Goal: Information Seeking & Learning: Learn about a topic

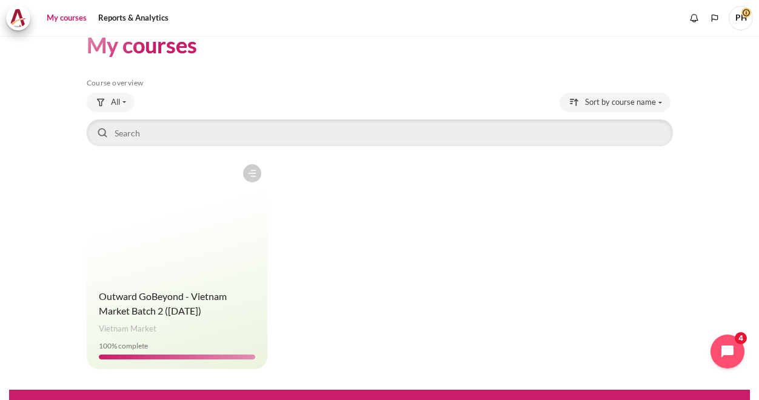
scroll to position [42, 0]
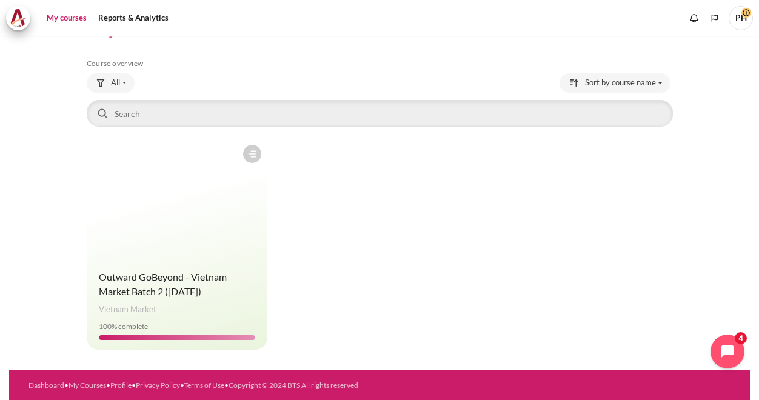
click at [210, 284] on h4 "Course name Outward GoBeyond - Vietnam Market Batch 2 ([DATE])" at bounding box center [177, 284] width 156 height 29
click at [195, 281] on span "Outward GoBeyond - Vietnam Market Batch 2 ([DATE])" at bounding box center [163, 284] width 128 height 26
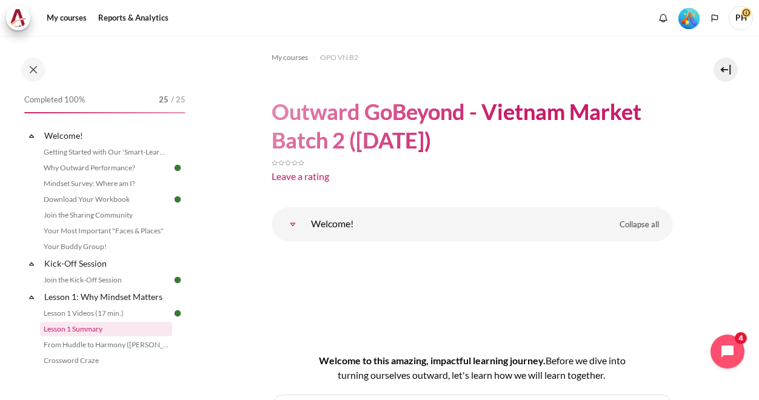
click at [82, 329] on link "Lesson 1 Summary" at bounding box center [106, 329] width 132 height 15
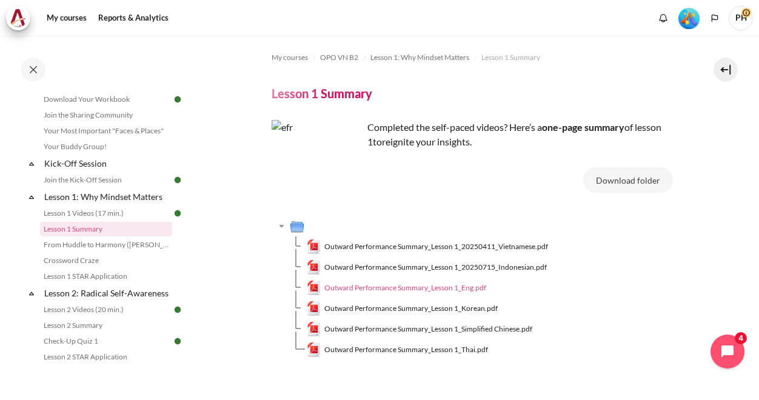
click at [339, 287] on span "Outward Performance Summary_Lesson 1_Eng.pdf" at bounding box center [405, 288] width 162 height 11
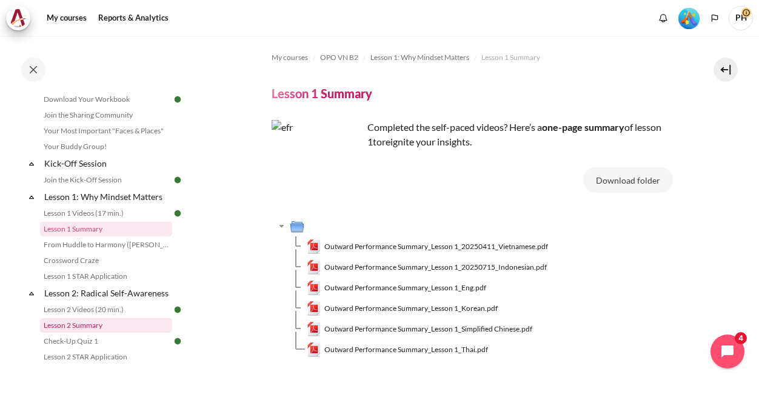
scroll to position [161, 0]
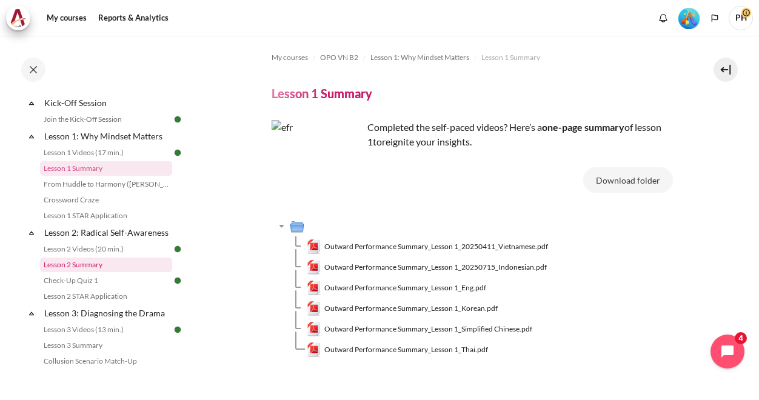
click at [91, 272] on link "Lesson 2 Summary" at bounding box center [106, 265] width 132 height 15
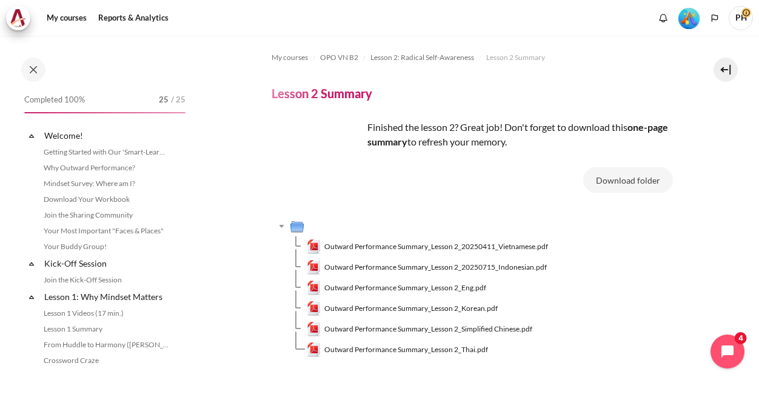
scroll to position [209, 0]
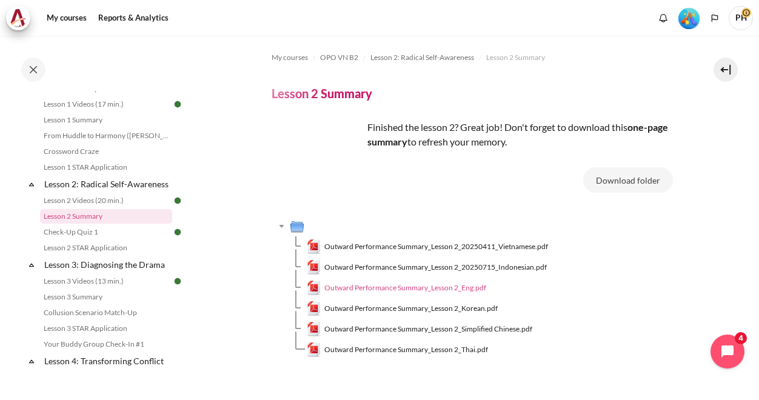
click at [349, 286] on span "Outward Performance Summary_Lesson 2_Eng.pdf" at bounding box center [405, 288] width 162 height 11
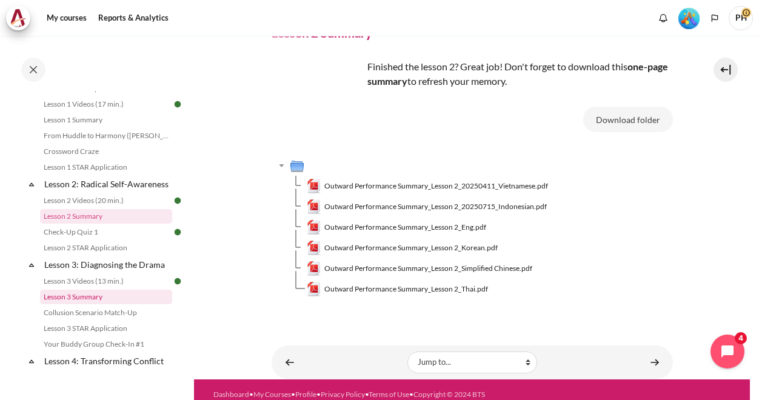
click at [81, 304] on link "Lesson 3 Summary" at bounding box center [106, 297] width 132 height 15
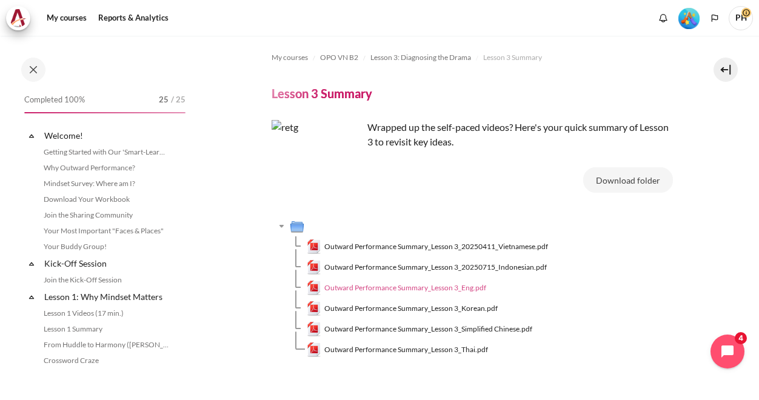
scroll to position [290, 0]
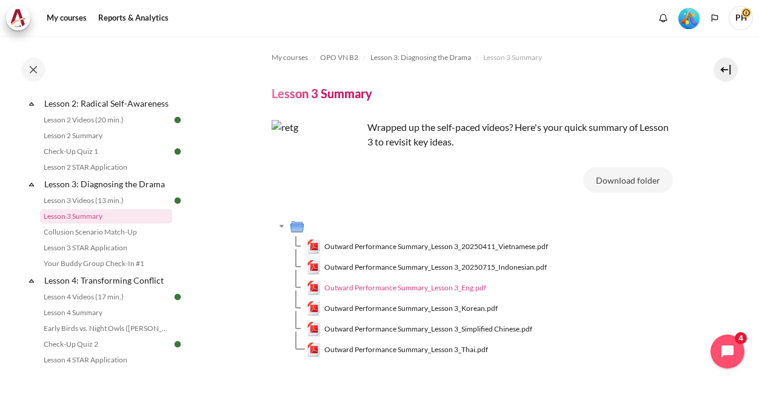
click at [375, 287] on span "Outward Performance Summary_Lesson 3_Eng.pdf" at bounding box center [405, 288] width 162 height 11
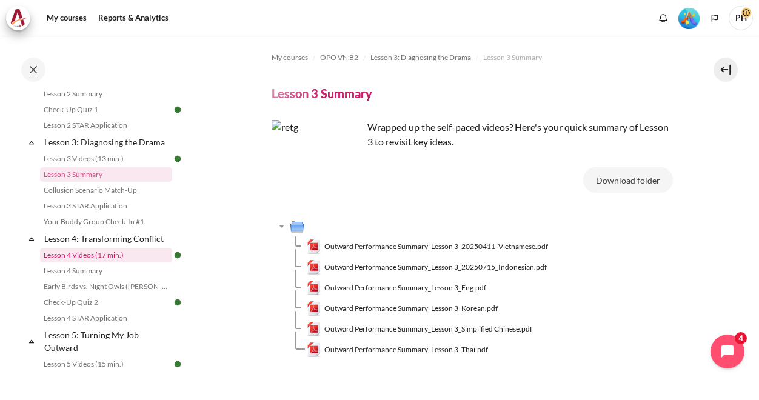
scroll to position [350, 0]
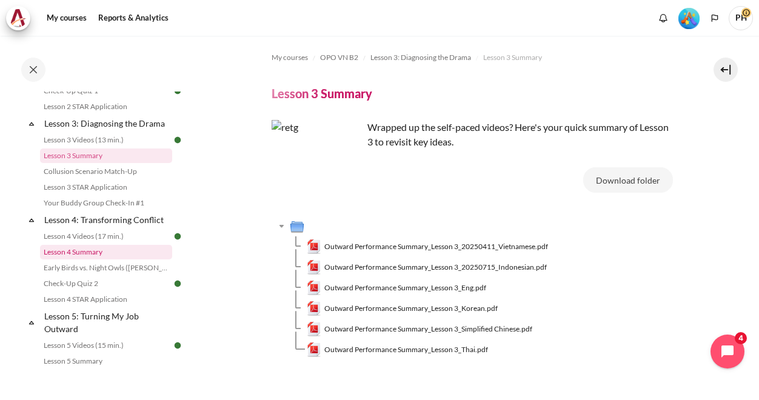
click at [72, 259] on link "Lesson 4 Summary" at bounding box center [106, 252] width 132 height 15
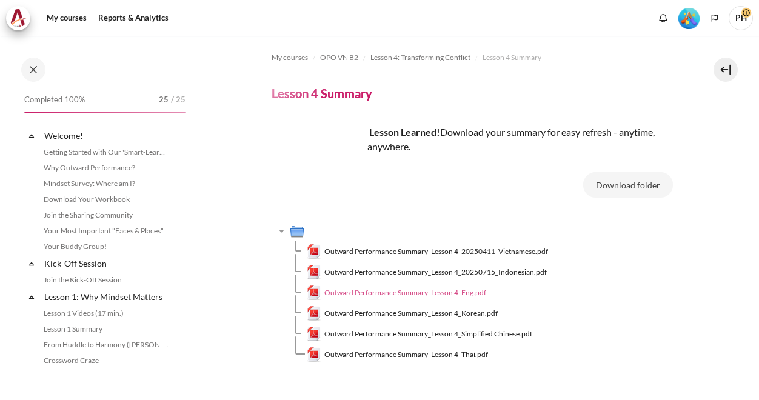
scroll to position [386, 0]
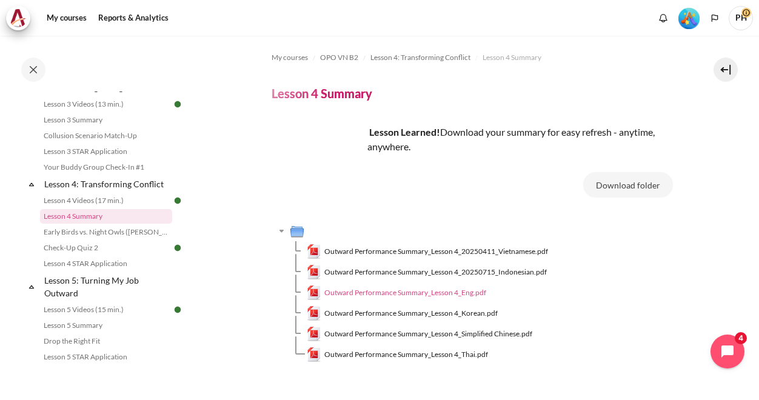
click at [425, 293] on span "Outward Performance Summary_Lesson 4_Eng.pdf" at bounding box center [405, 292] width 162 height 11
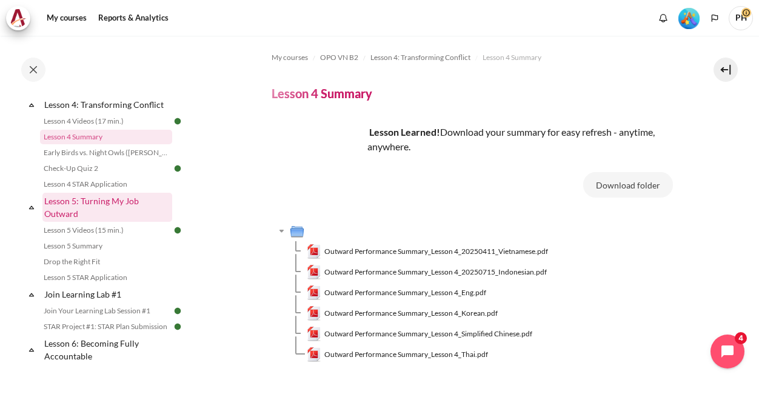
scroll to position [507, 0]
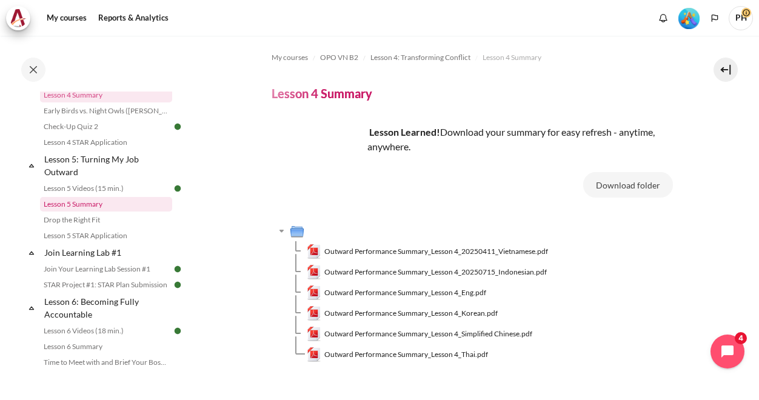
click at [81, 212] on link "Lesson 5 Summary" at bounding box center [106, 204] width 132 height 15
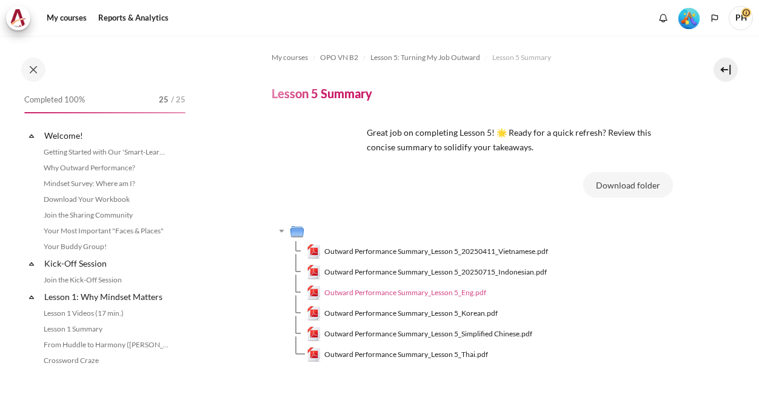
scroll to position [495, 0]
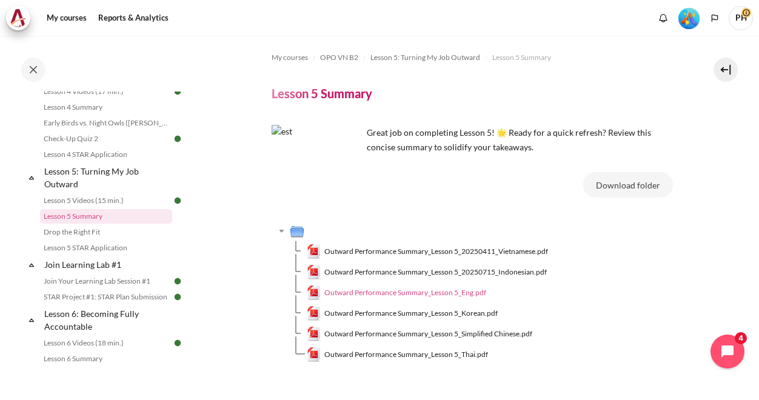
click at [398, 295] on span "Outward Performance Summary_Lesson 5_Eng.pdf" at bounding box center [405, 292] width 162 height 11
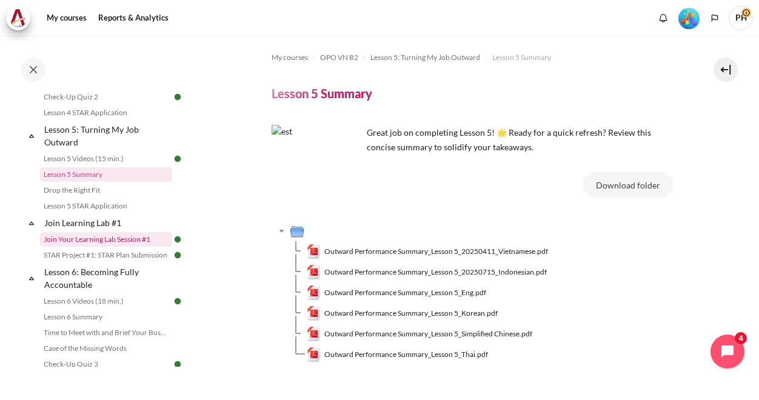
scroll to position [556, 0]
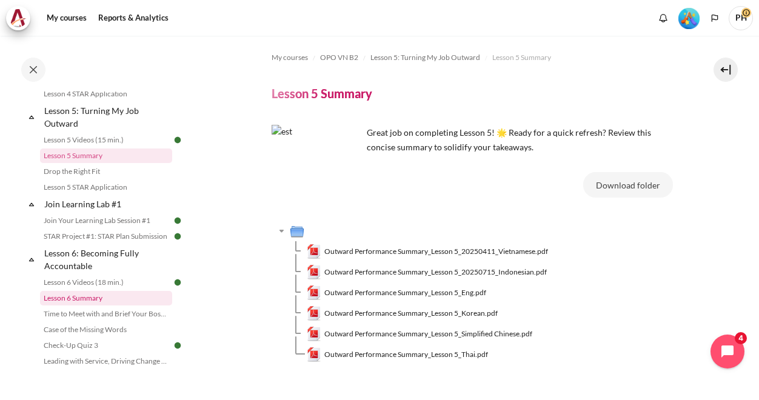
click at [87, 306] on link "Lesson 6 Summary" at bounding box center [106, 298] width 132 height 15
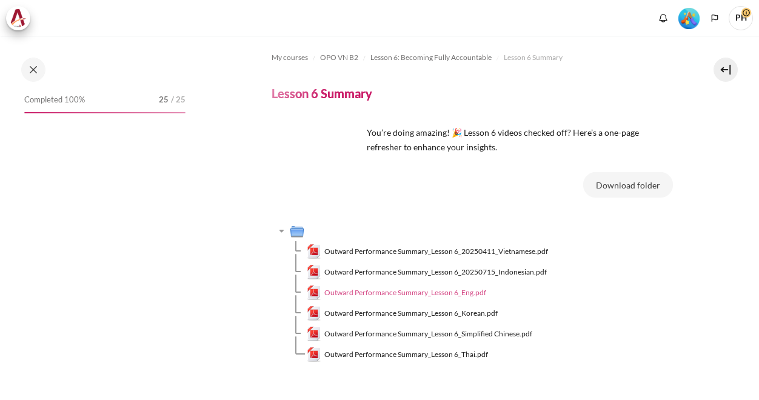
scroll to position [638, 0]
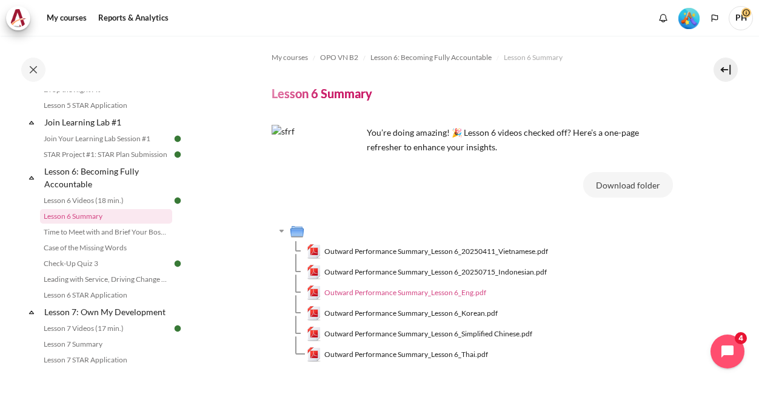
click at [398, 295] on span "Outward Performance Summary_Lesson 6_Eng.pdf" at bounding box center [405, 292] width 162 height 11
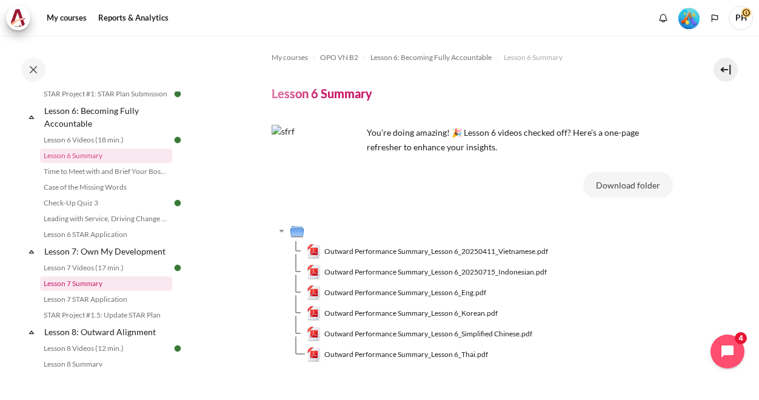
click at [81, 291] on link "Lesson 7 Summary" at bounding box center [106, 283] width 132 height 15
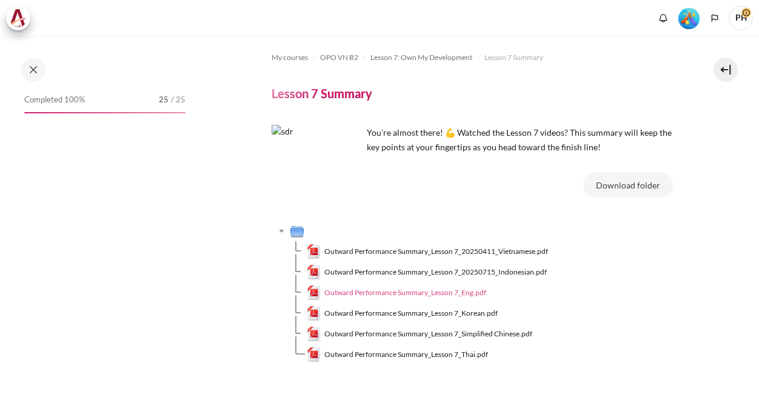
click at [395, 292] on span "Outward Performance Summary_Lesson 7_Eng.pdf" at bounding box center [405, 292] width 162 height 11
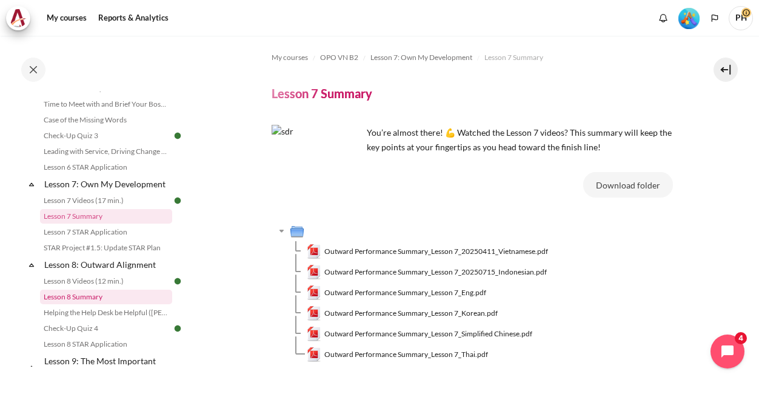
scroll to position [826, 0]
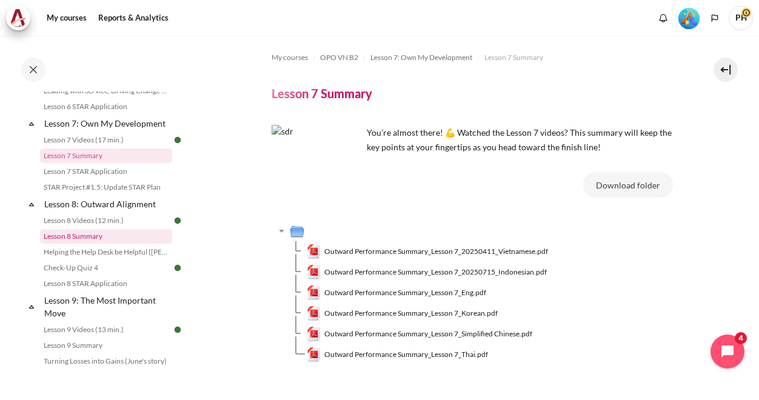
click at [78, 244] on link "Lesson 8 Summary" at bounding box center [106, 236] width 132 height 15
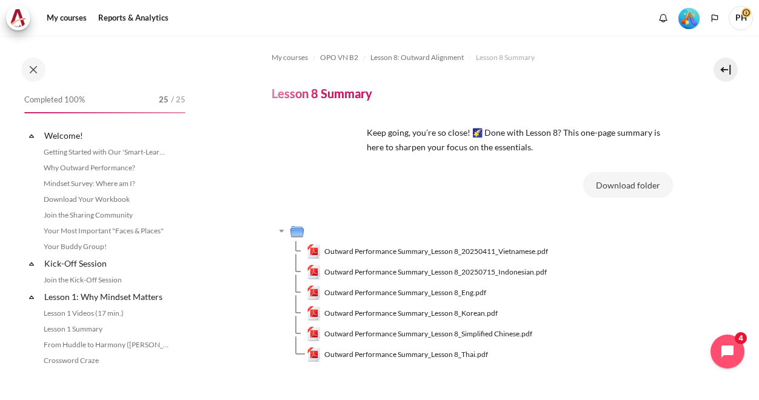
scroll to position [846, 0]
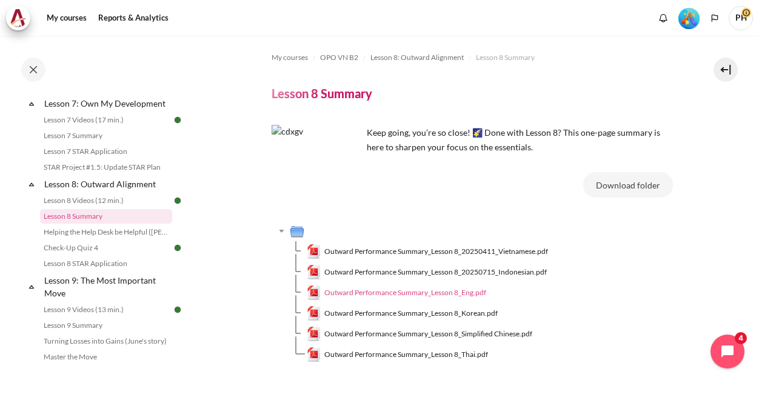
click at [410, 291] on span "Outward Performance Summary_Lesson 8_Eng.pdf" at bounding box center [405, 292] width 162 height 11
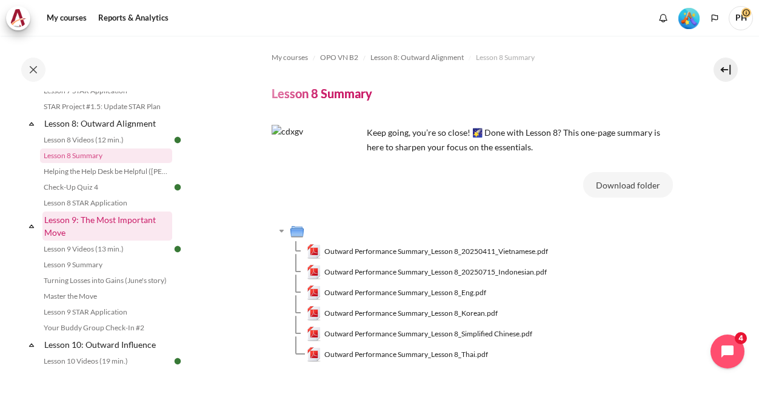
scroll to position [968, 0]
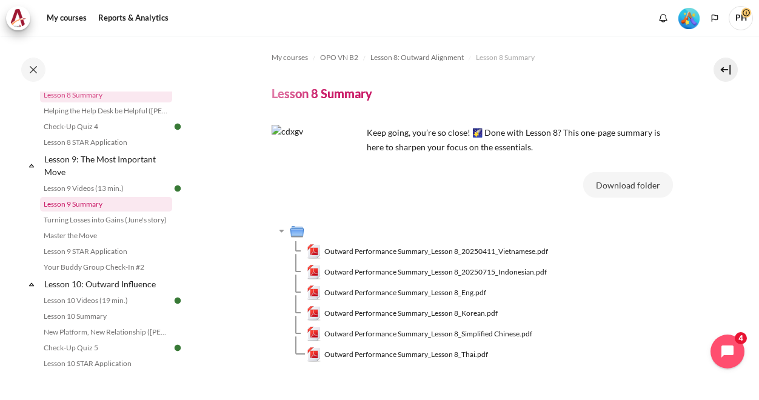
click at [87, 212] on link "Lesson 9 Summary" at bounding box center [106, 204] width 132 height 15
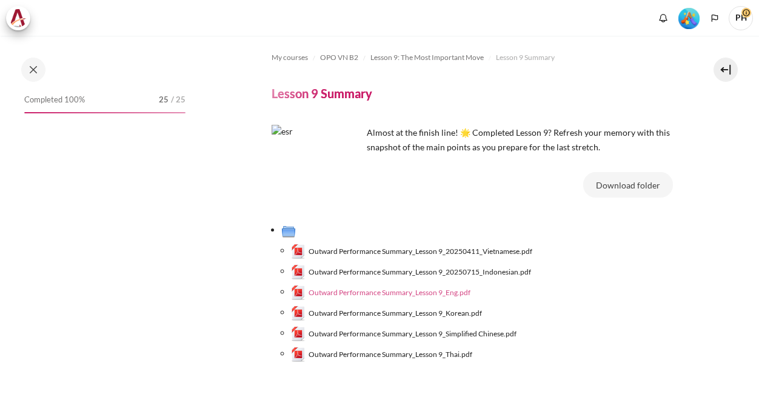
scroll to position [955, 0]
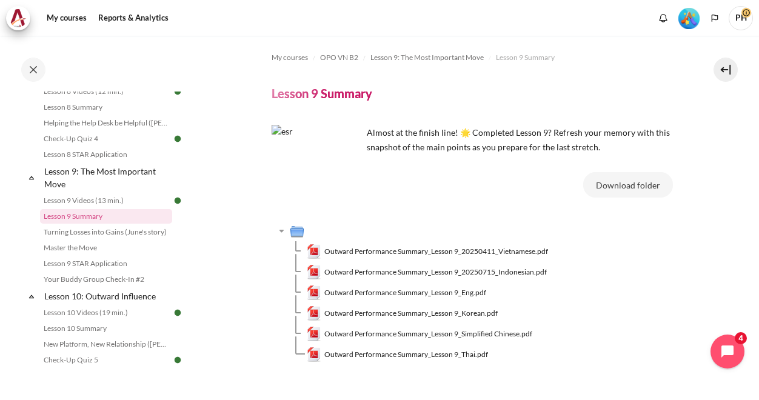
click at [370, 295] on span "Outward Performance Summary_Lesson 9_Eng.pdf" at bounding box center [405, 292] width 162 height 11
click at [69, 336] on link "Lesson 10 Summary" at bounding box center [106, 328] width 132 height 15
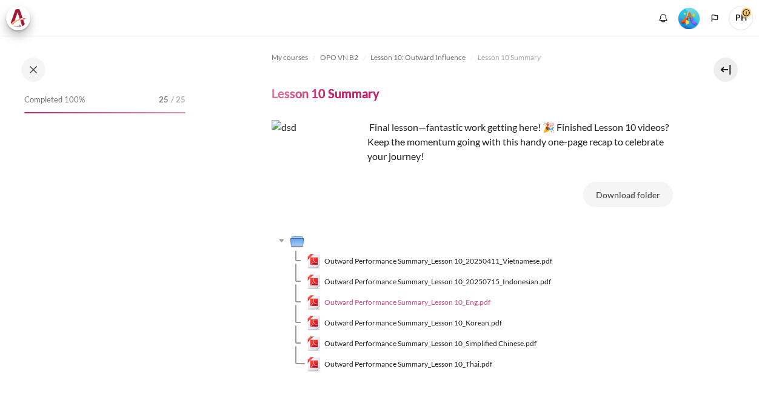
scroll to position [1068, 0]
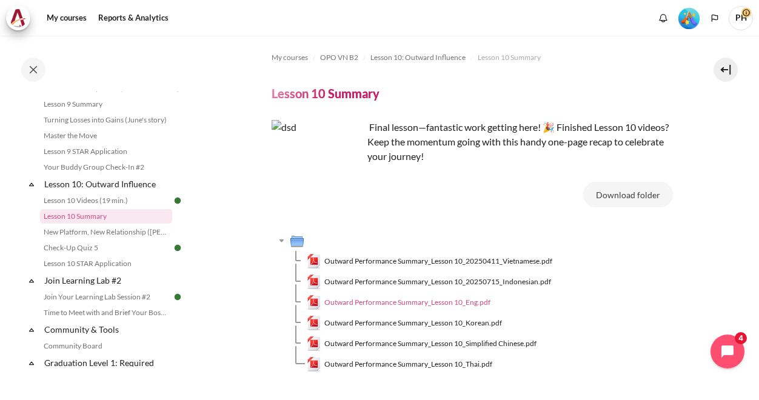
click at [410, 303] on span "Outward Performance Summary_Lesson 10_Eng.pdf" at bounding box center [407, 302] width 166 height 11
